Goal: Task Accomplishment & Management: Manage account settings

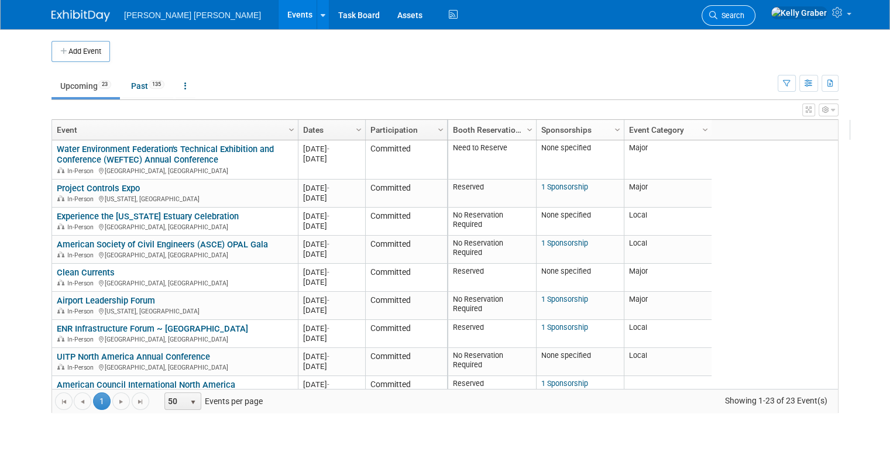
click at [744, 13] on span "Search" at bounding box center [730, 15] width 27 height 9
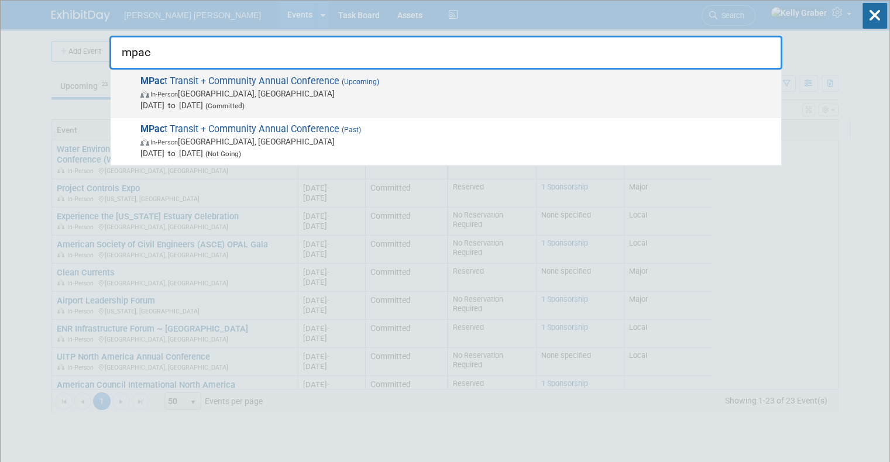
type input "mpac"
click at [213, 84] on span "MPac t Transit + Community Annual Conference (Upcoming) In-Person Portland, OR …" at bounding box center [456, 93] width 638 height 36
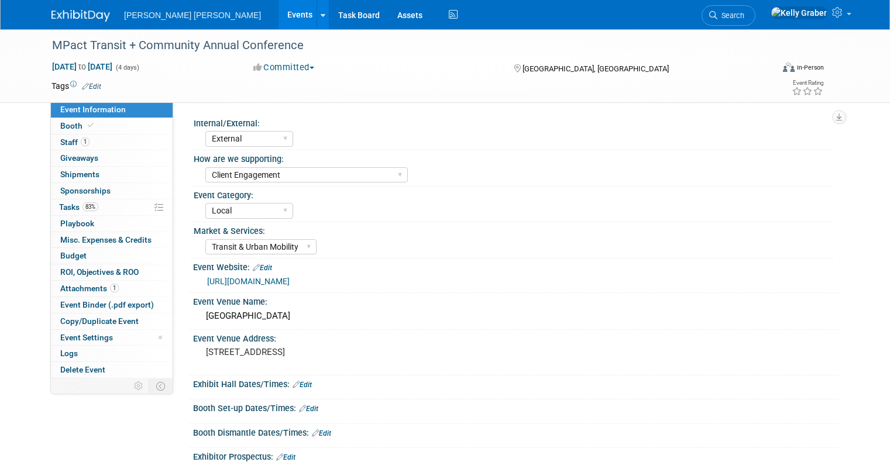
select select "External"
select select "Client Engagement"
select select "Local"
select select "Transit & Urban Mobility"
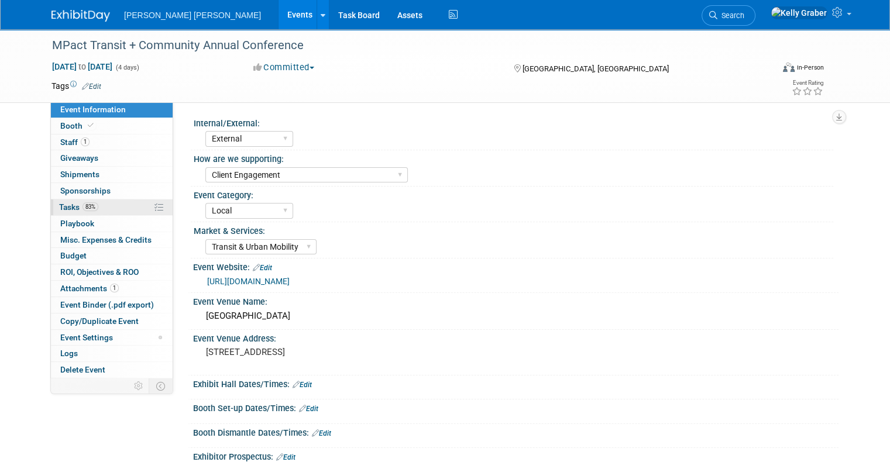
click at [71, 209] on span "Tasks 83%" at bounding box center [78, 206] width 39 height 9
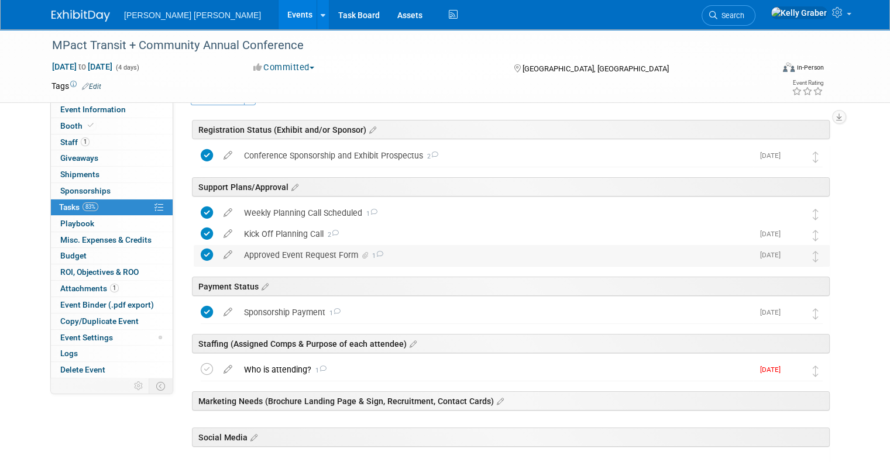
scroll to position [58, 0]
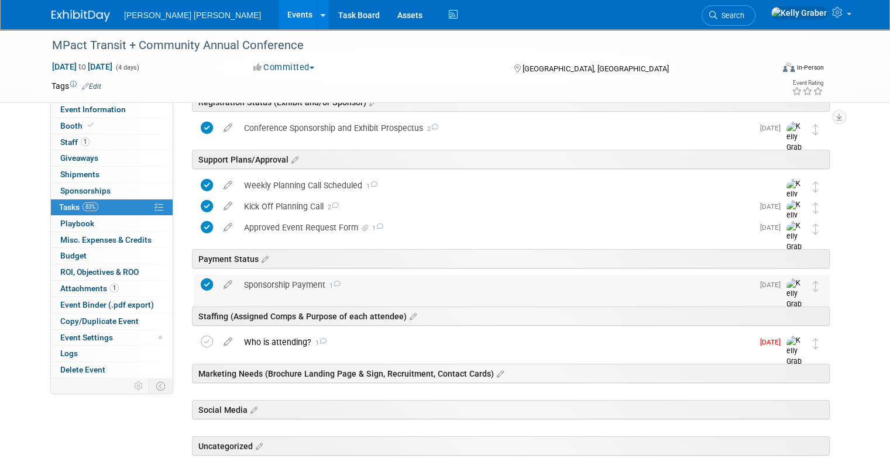
click at [277, 290] on div "Sponsorship Payment 1" at bounding box center [495, 285] width 515 height 20
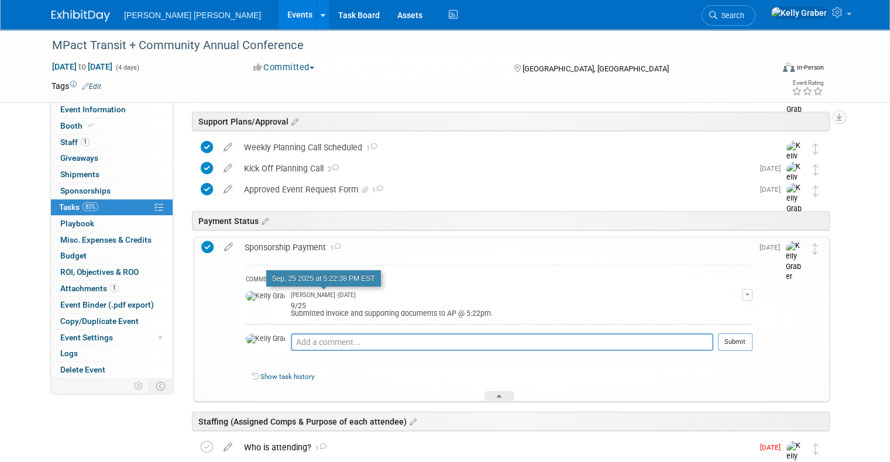
scroll to position [117, 0]
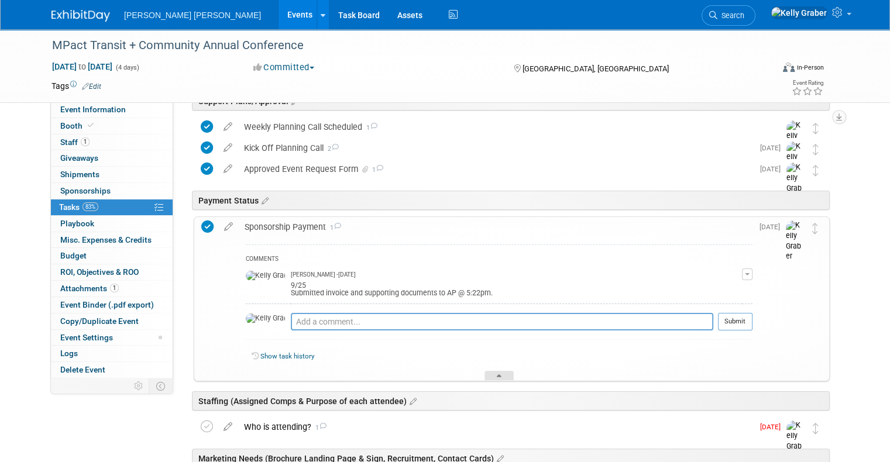
click at [499, 371] on div at bounding box center [498, 376] width 29 height 10
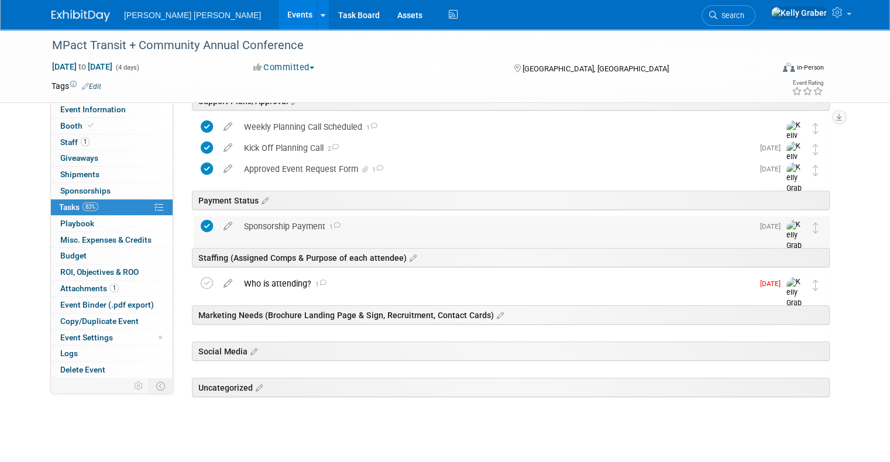
click at [243, 226] on div "Sponsorship Payment 1" at bounding box center [495, 226] width 515 height 20
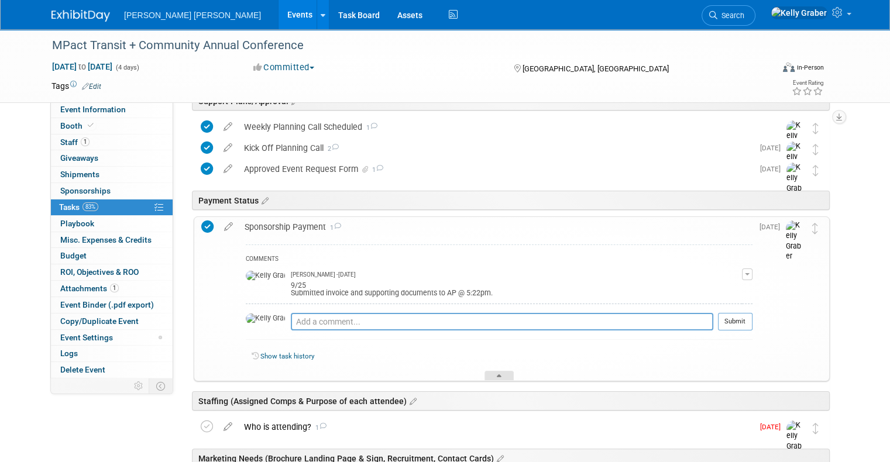
click at [501, 371] on div at bounding box center [498, 376] width 29 height 10
